Goal: Information Seeking & Learning: Learn about a topic

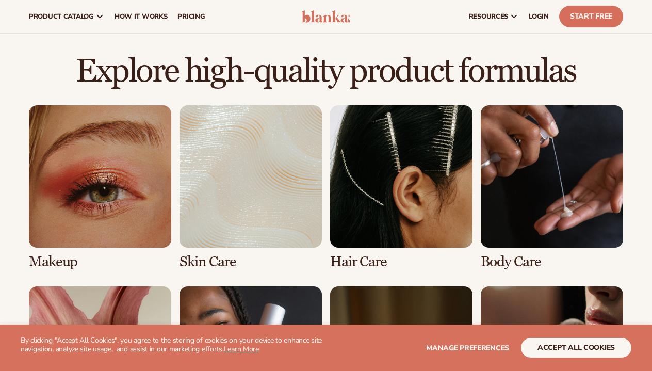
scroll to position [663, 0]
click at [106, 210] on link "1 / 8" at bounding box center [100, 187] width 142 height 164
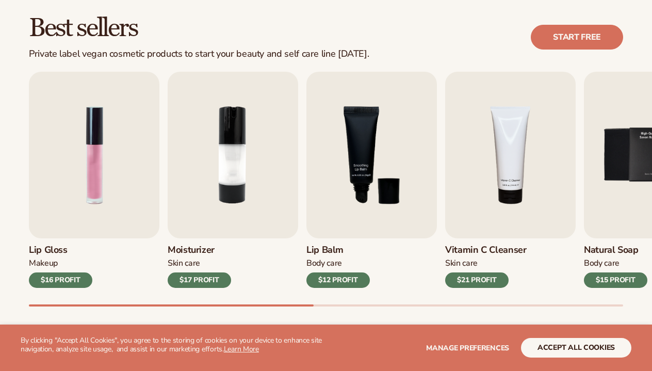
scroll to position [293, 0]
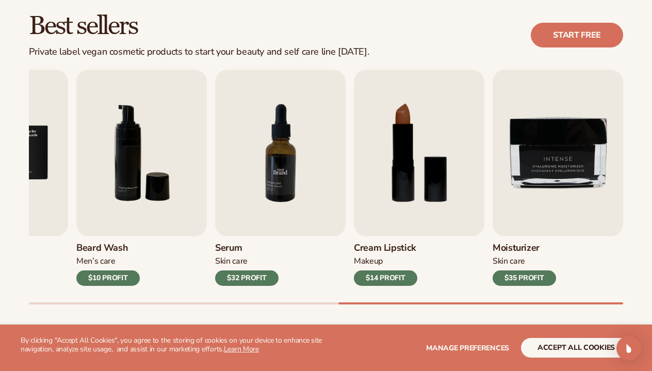
click at [287, 181] on img "7 / 9" at bounding box center [280, 153] width 130 height 167
click at [252, 194] on img "7 / 9" at bounding box center [280, 153] width 130 height 167
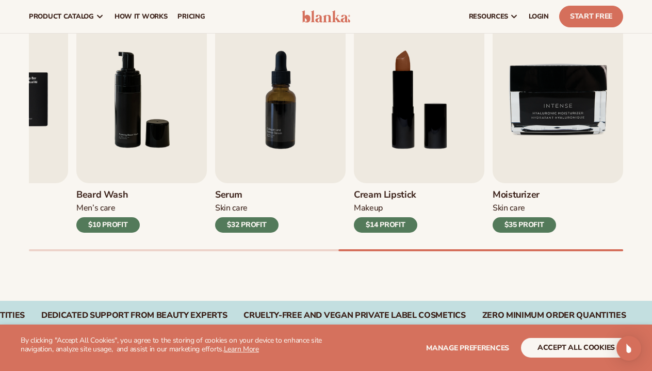
scroll to position [272, 0]
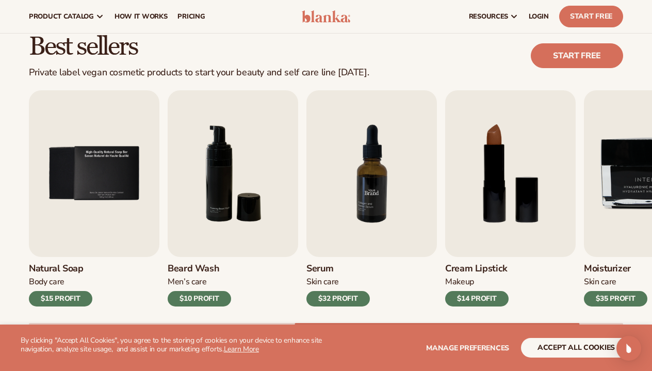
click at [368, 187] on img "7 / 9" at bounding box center [371, 173] width 130 height 167
click at [362, 187] on img "7 / 9" at bounding box center [371, 173] width 130 height 167
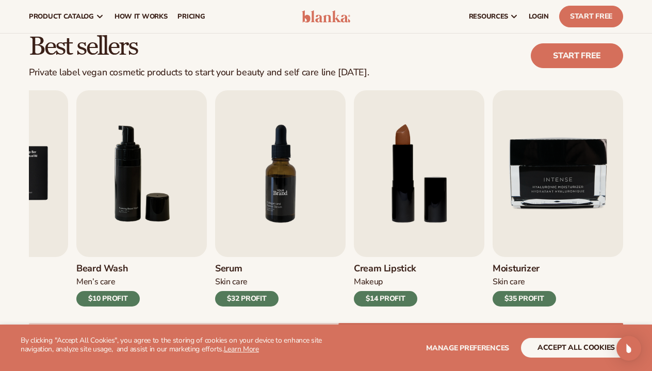
click at [269, 176] on img "7 / 9" at bounding box center [280, 173] width 130 height 167
click at [254, 298] on div "$32 PROFIT" at bounding box center [246, 298] width 63 height 15
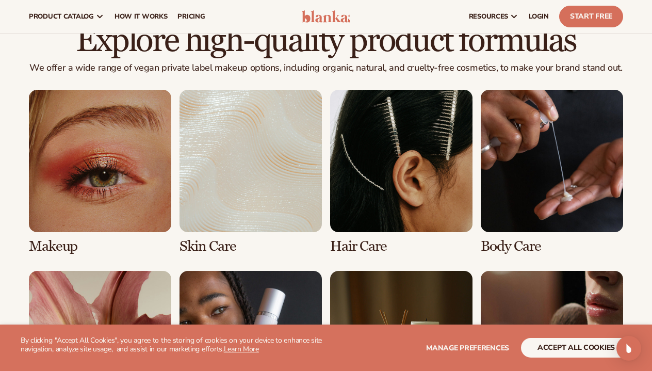
scroll to position [693, 0]
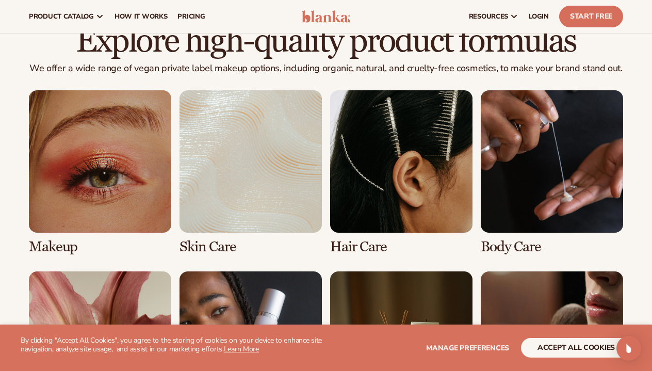
click at [112, 154] on link "1 / 8" at bounding box center [100, 172] width 142 height 164
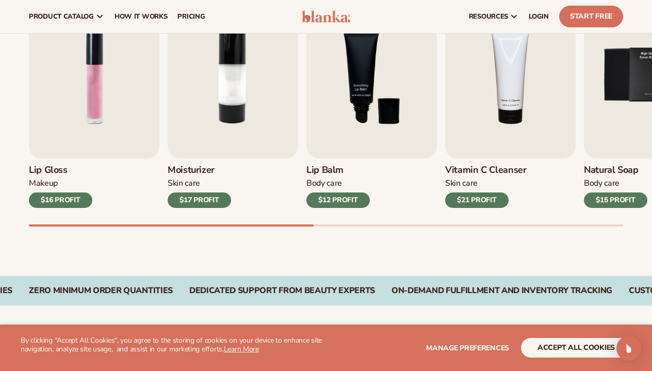
scroll to position [360, 0]
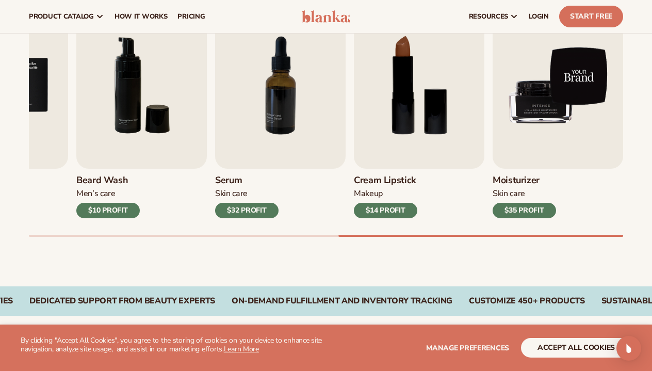
click at [563, 72] on img "9 / 9" at bounding box center [557, 85] width 130 height 167
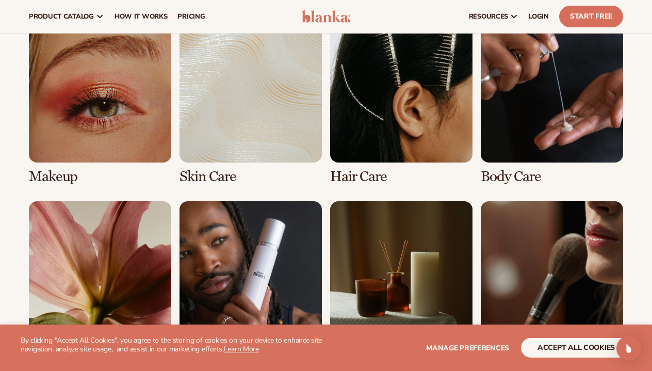
scroll to position [726, 0]
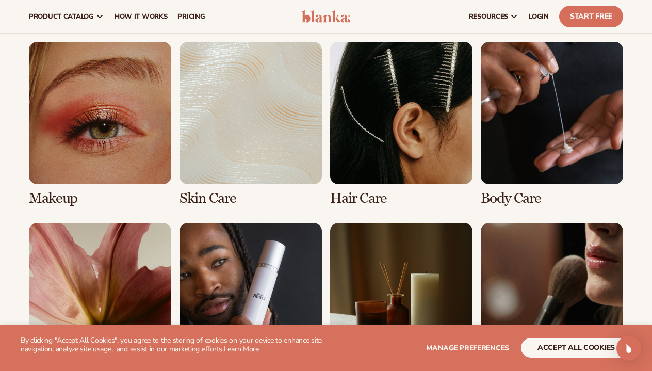
click at [247, 132] on link "2 / 8" at bounding box center [250, 124] width 142 height 164
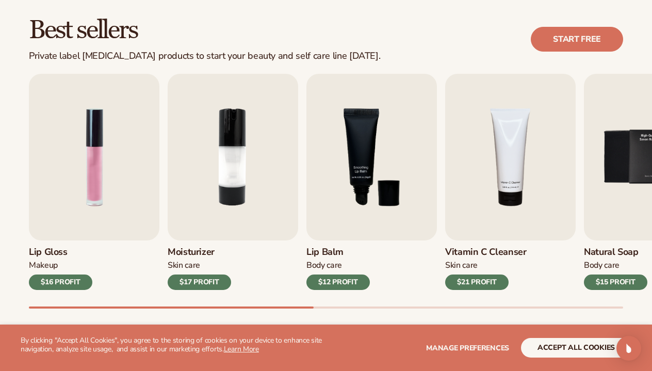
scroll to position [289, 0]
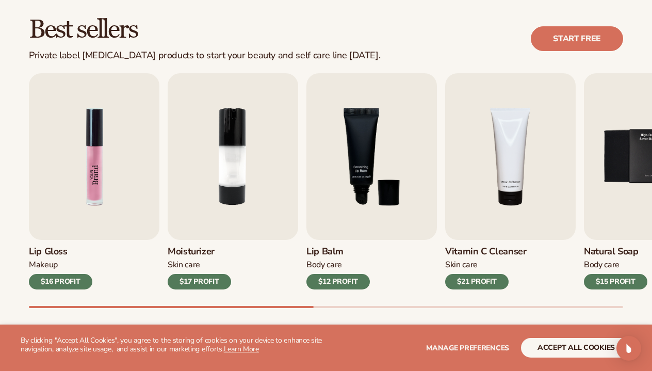
click at [91, 124] on img "1 / 9" at bounding box center [94, 156] width 130 height 167
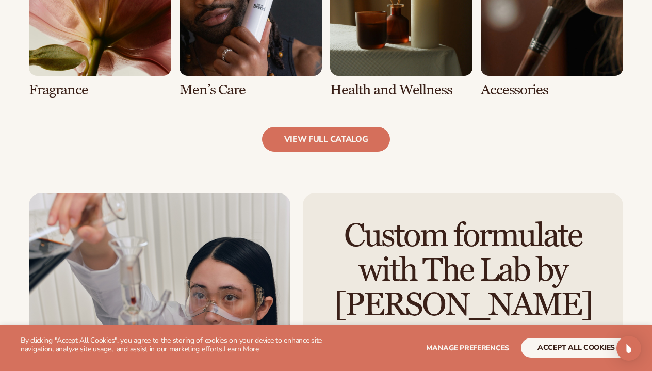
scroll to position [1036, 0]
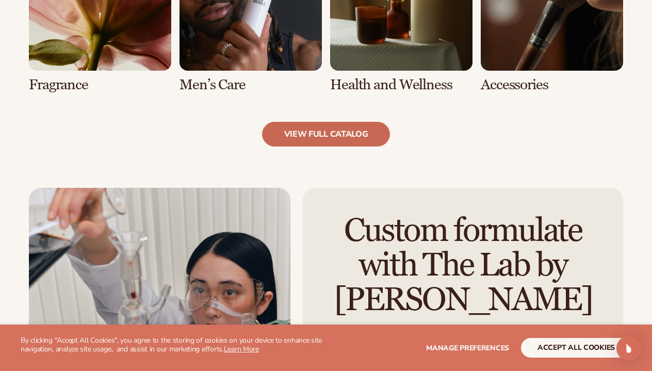
click at [307, 131] on link "view full catalog" at bounding box center [326, 134] width 128 height 25
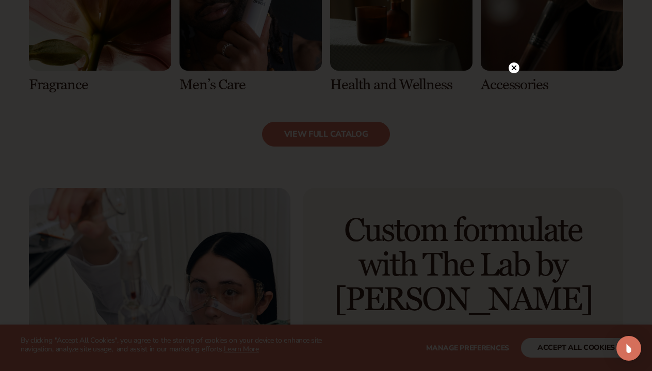
click at [516, 70] on icon at bounding box center [513, 67] width 5 height 5
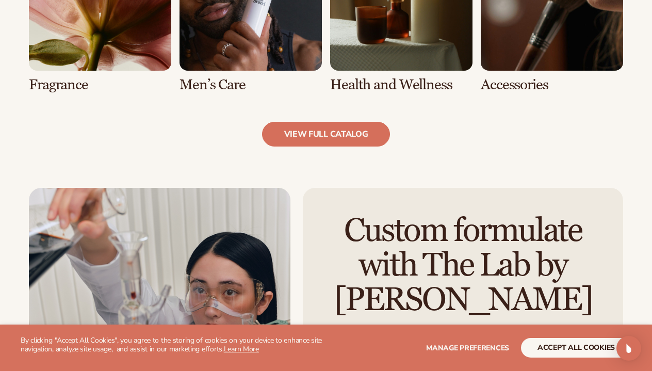
click at [524, 46] on link "8 / 8" at bounding box center [551, 10] width 142 height 164
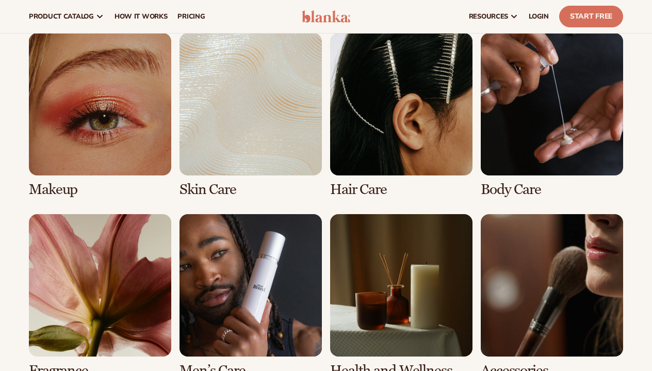
scroll to position [750, 0]
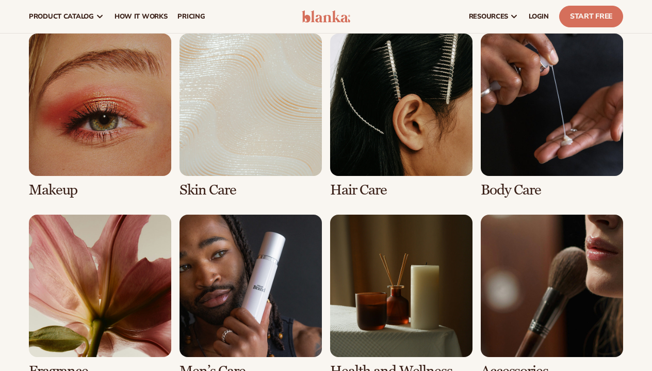
click at [510, 133] on link "4 / 8" at bounding box center [551, 116] width 142 height 164
click at [515, 151] on link "4 / 8" at bounding box center [551, 116] width 142 height 164
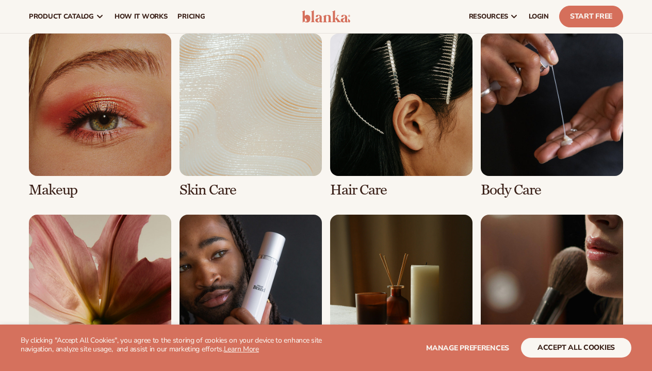
click at [578, 344] on button "accept all cookies" at bounding box center [576, 348] width 110 height 20
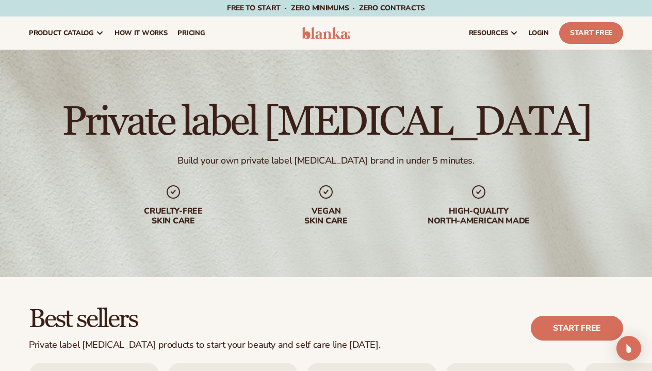
scroll to position [0, 0]
click at [539, 33] on span "LOGIN" at bounding box center [538, 33] width 20 height 8
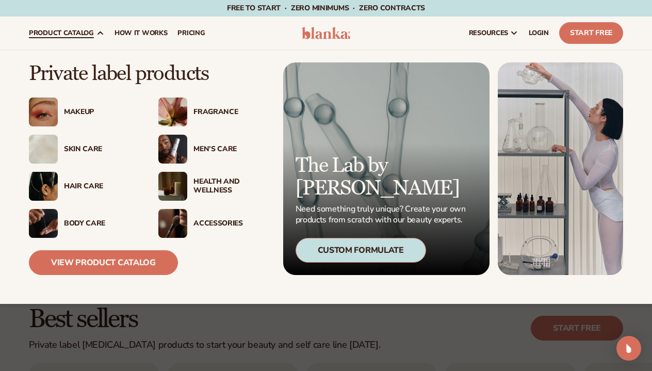
click at [88, 106] on div "Makeup" at bounding box center [83, 111] width 109 height 29
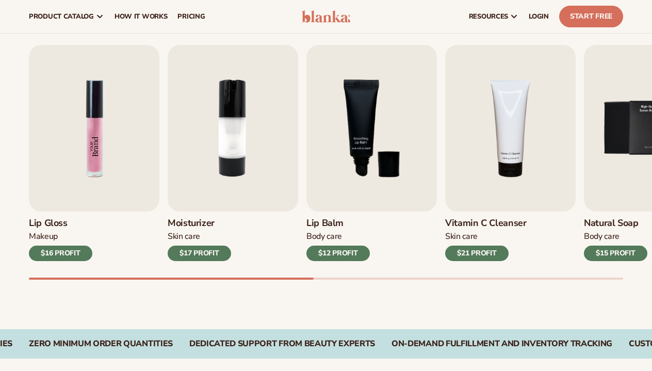
scroll to position [317, 0]
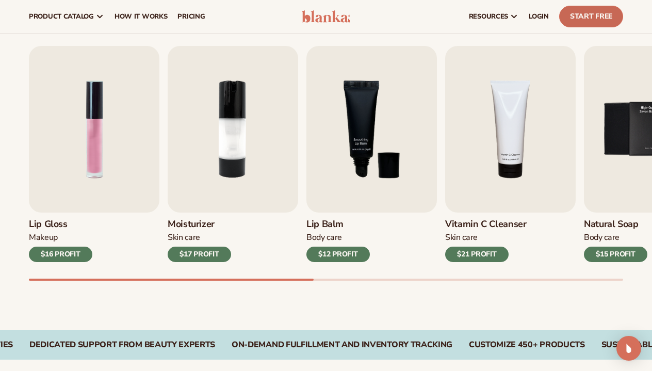
click at [589, 20] on link "Start Free" at bounding box center [591, 17] width 64 height 22
